Goal: Task Accomplishment & Management: Use online tool/utility

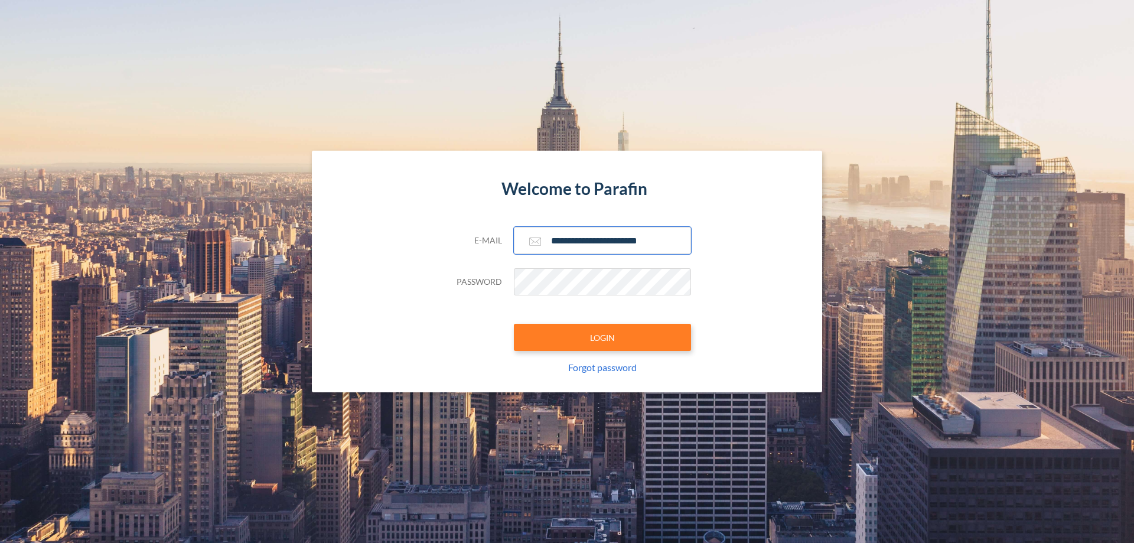
type input "**********"
click at [602, 337] on button "LOGIN" at bounding box center [602, 337] width 177 height 27
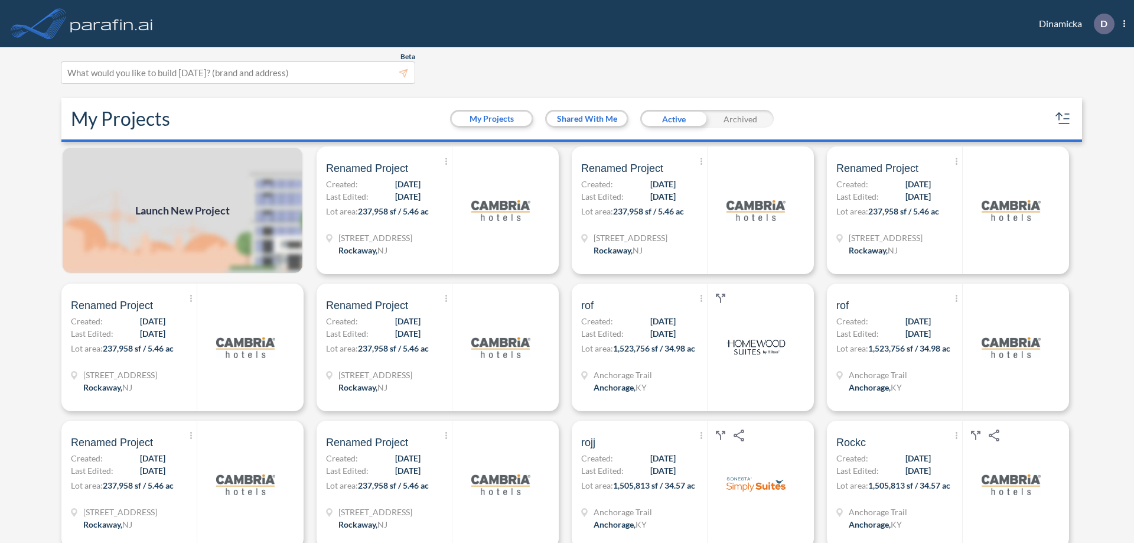
scroll to position [3, 0]
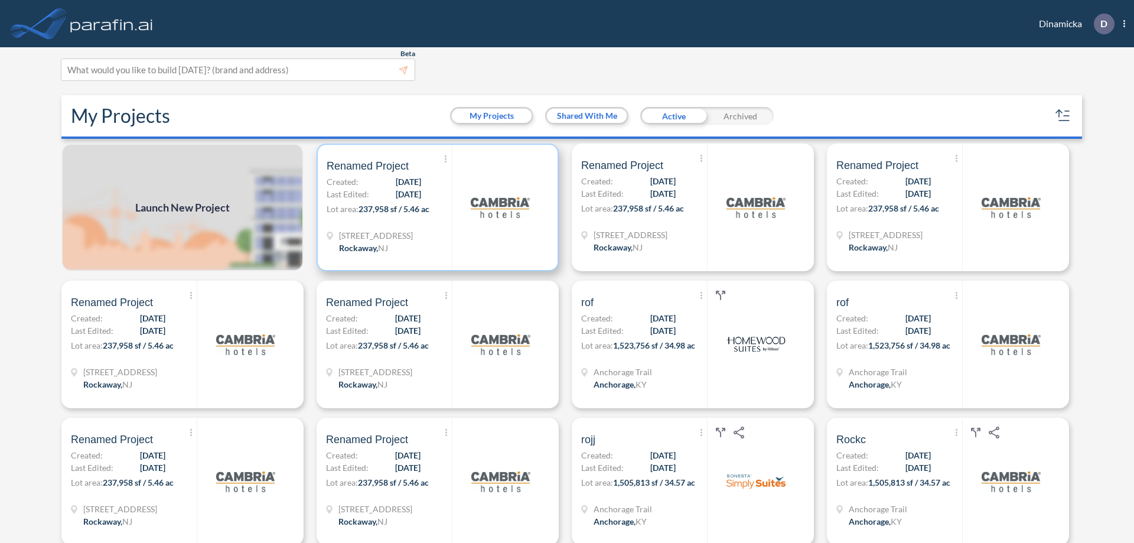
click at [435, 207] on p "Lot area: 237,958 sf / 5.46 ac" at bounding box center [389, 211] width 125 height 17
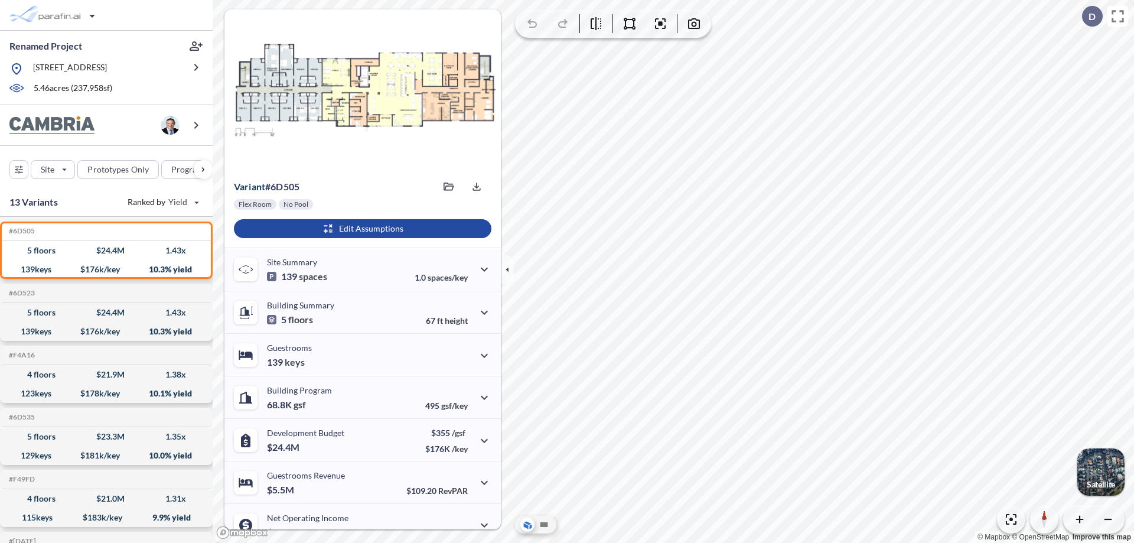
scroll to position [60, 0]
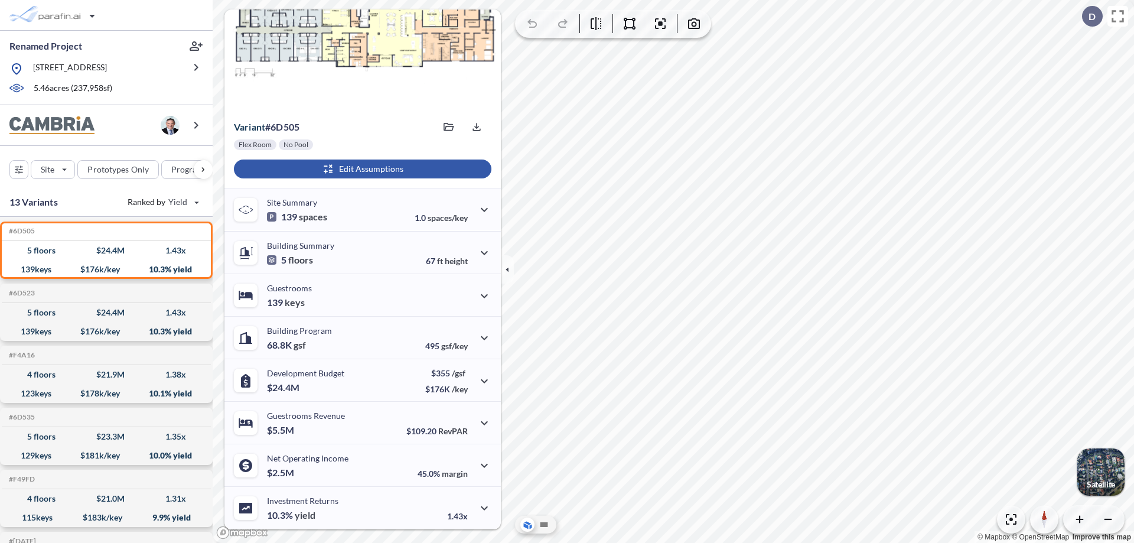
click at [361, 169] on div "button" at bounding box center [363, 168] width 258 height 19
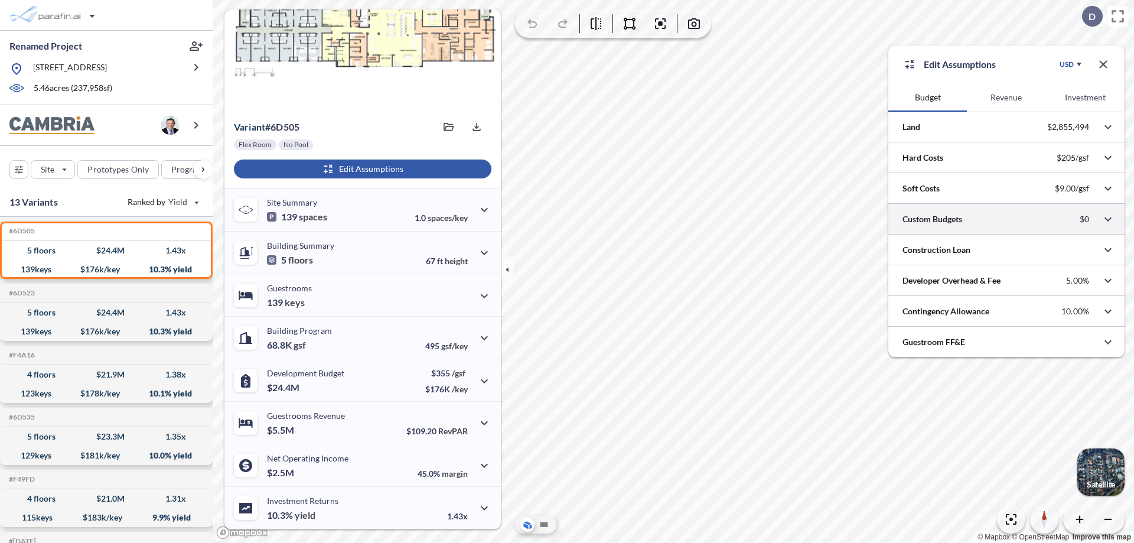
click at [1006, 219] on div at bounding box center [1006, 219] width 236 height 30
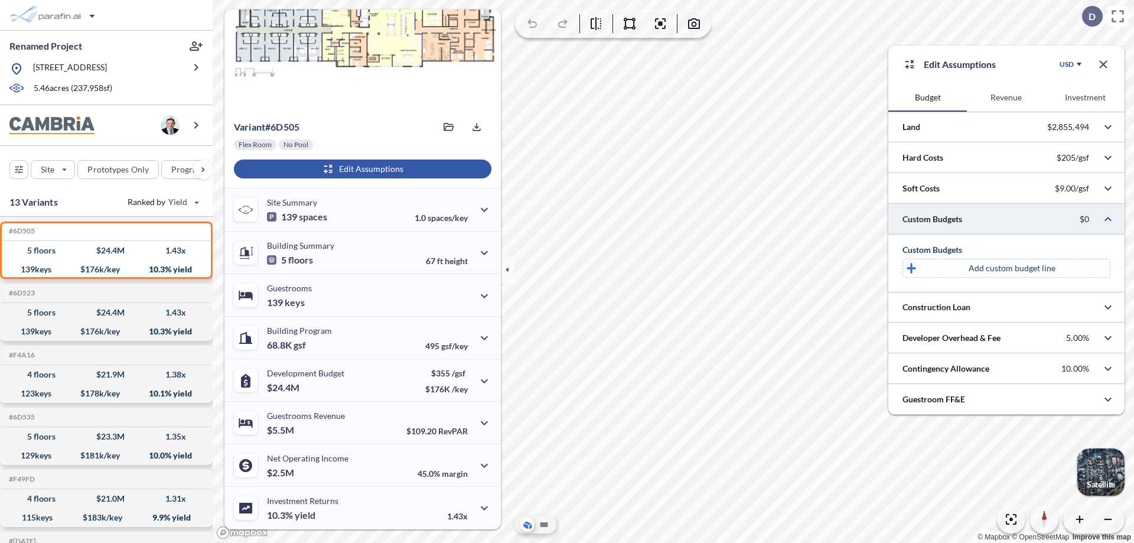
click at [1012, 268] on p "Add custom budget line" at bounding box center [1012, 268] width 87 height 12
